Goal: Find contact information: Find contact information

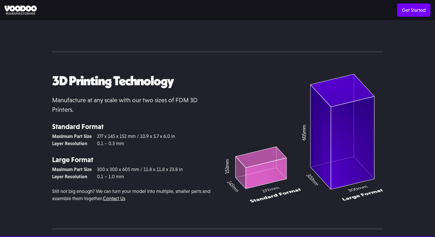
scroll to position [1208, 0]
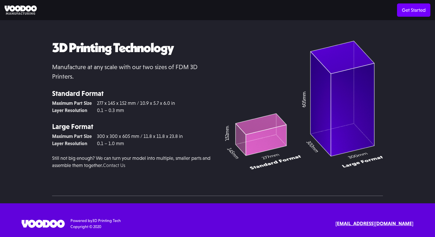
click at [125, 165] on link "Contact Us" at bounding box center [114, 165] width 22 height 6
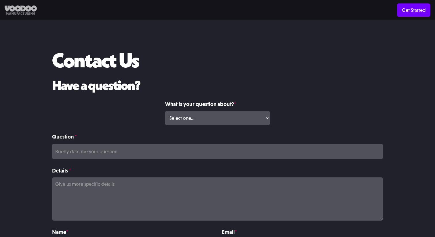
click at [22, 10] on img at bounding box center [21, 9] width 32 height 9
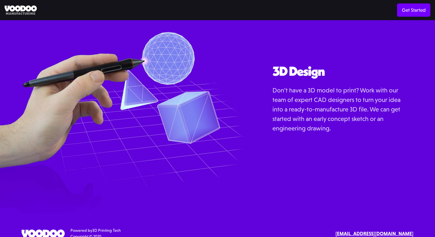
scroll to position [654, 0]
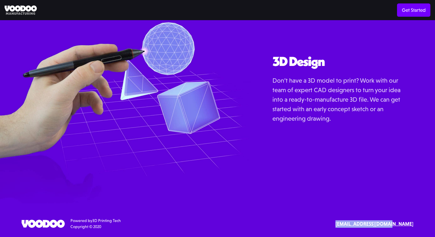
drag, startPoint x: 418, startPoint y: 224, endPoint x: 358, endPoint y: 225, distance: 60.4
click at [358, 225] on div "SErvices 3D Printing 3D Design Resources Materials Examples Blog API Documentat…" at bounding box center [217, 223] width 435 height 12
copy strong "[EMAIL_ADDRESS][DOMAIN_NAME]"
